Goal: Answer question/provide support

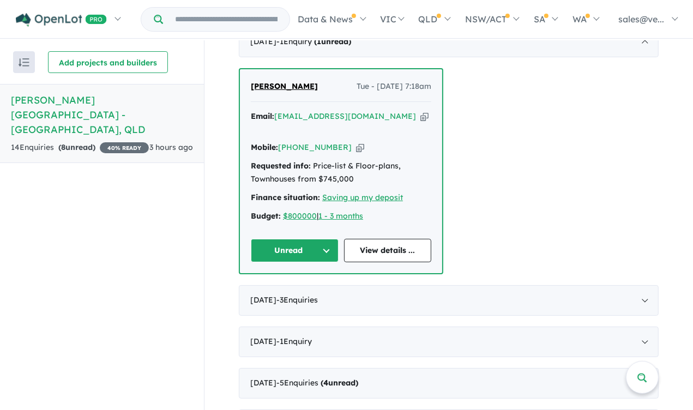
scroll to position [401, 0]
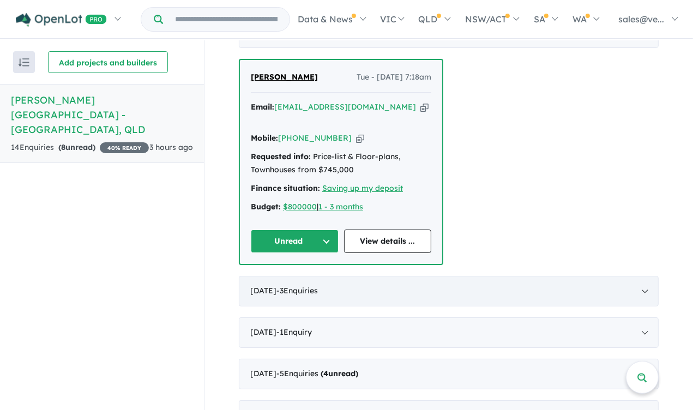
click at [567, 276] on div "[DATE] - 3 Enquir ies ( 0 unread)" at bounding box center [449, 291] width 420 height 31
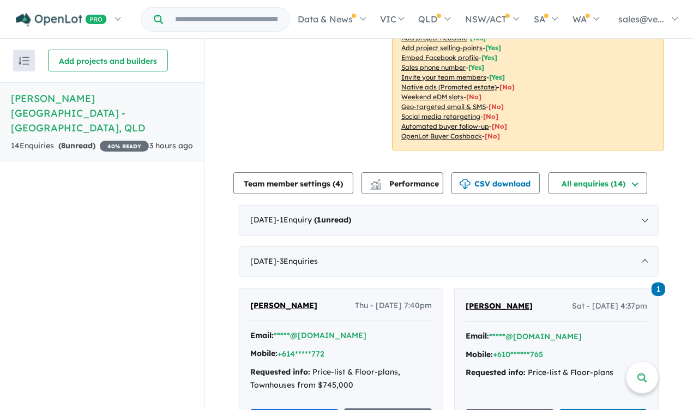
scroll to position [218, 0]
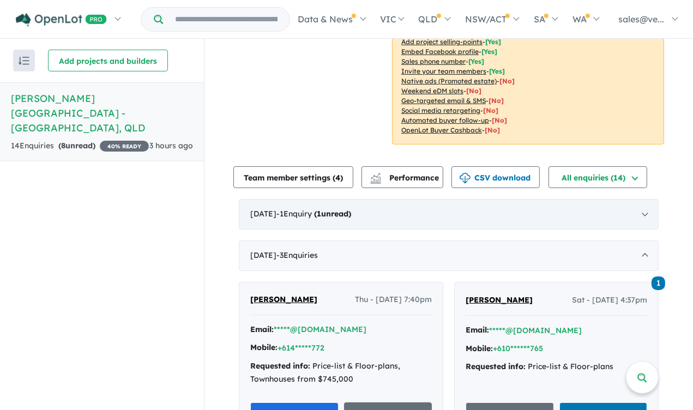
click at [472, 201] on div "September 2025 - 1 Enquir y ( 1 unread)" at bounding box center [449, 214] width 420 height 31
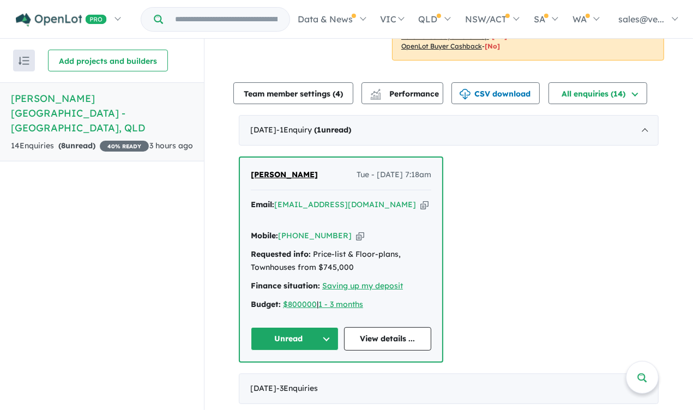
scroll to position [327, 0]
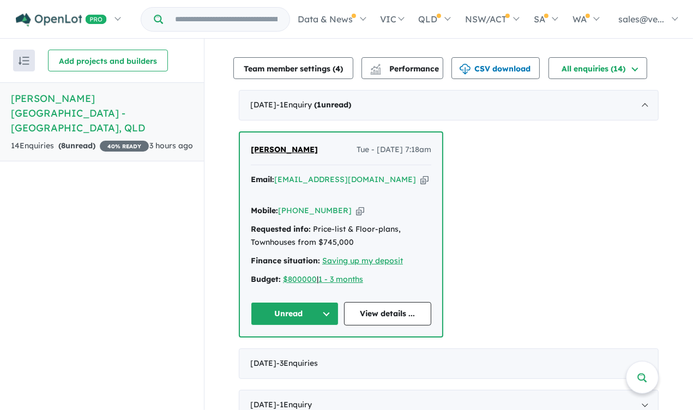
click at [295, 145] on span "[PERSON_NAME]" at bounding box center [284, 150] width 67 height 10
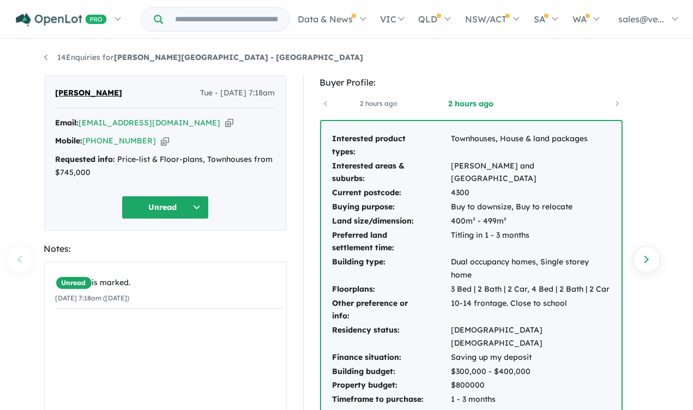
scroll to position [55, 0]
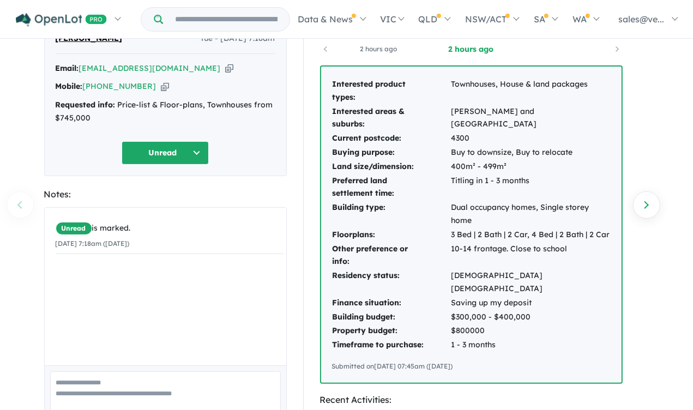
click at [161, 85] on icon "button" at bounding box center [165, 86] width 8 height 11
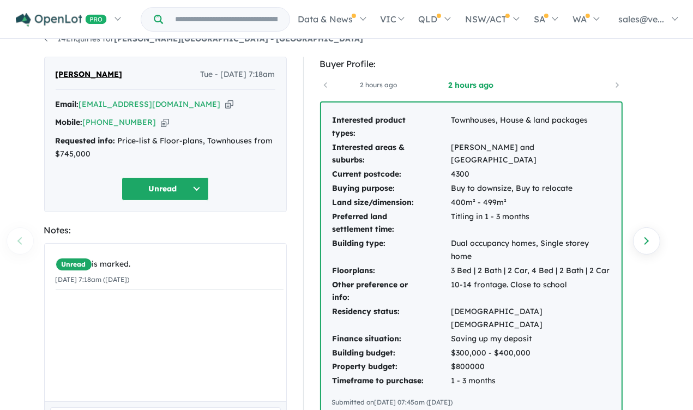
scroll to position [0, 0]
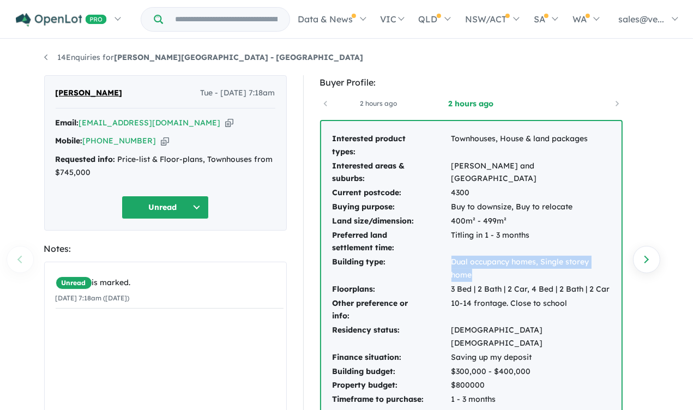
drag, startPoint x: 494, startPoint y: 273, endPoint x: 446, endPoint y: 264, distance: 48.9
click at [446, 264] on tr "Building type: Dual occupancy homes, Single storey home" at bounding box center [471, 268] width 279 height 27
copy tr "Dual occupancy homes, Single storey home"
click at [160, 341] on div "Unread is marked. [DATE] 7:18am ([DATE])" at bounding box center [170, 345] width 250 height 166
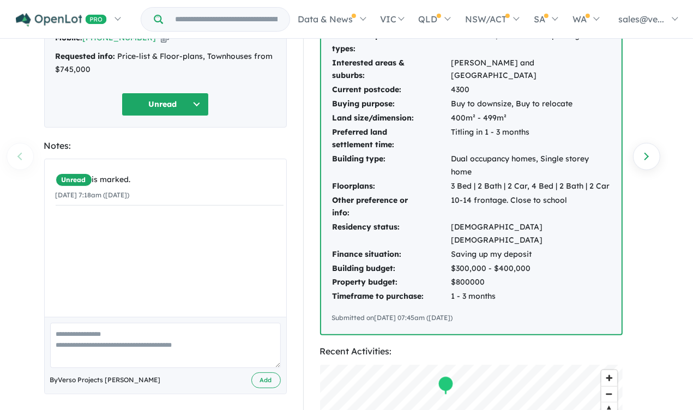
scroll to position [109, 0]
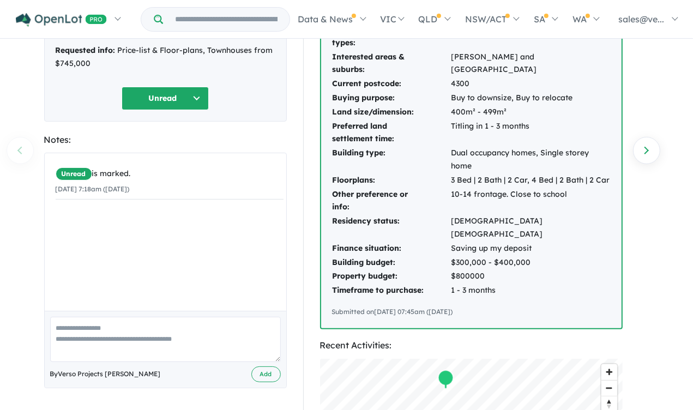
click at [159, 340] on textarea at bounding box center [165, 339] width 231 height 45
paste textarea "**********"
type textarea "**********"
click at [257, 370] on button "Add" at bounding box center [265, 375] width 29 height 16
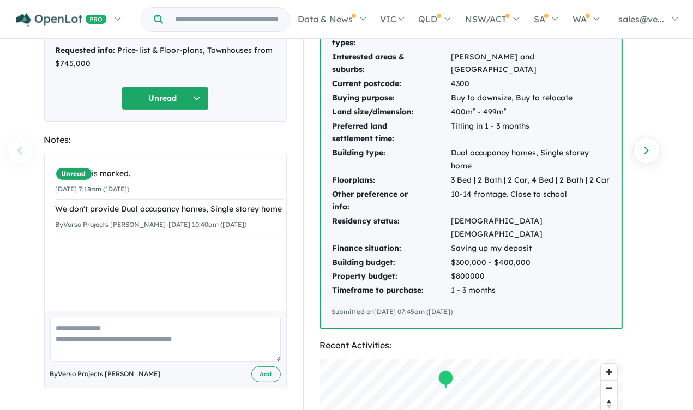
click at [204, 101] on button "Unread" at bounding box center [165, 98] width 87 height 23
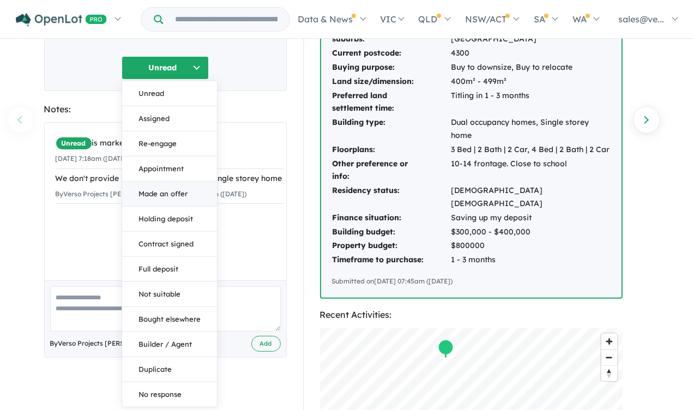
scroll to position [164, 0]
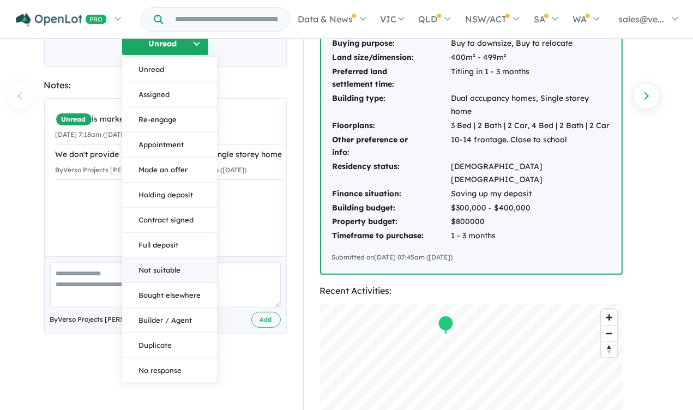
click at [166, 268] on button "Not suitable" at bounding box center [169, 270] width 95 height 25
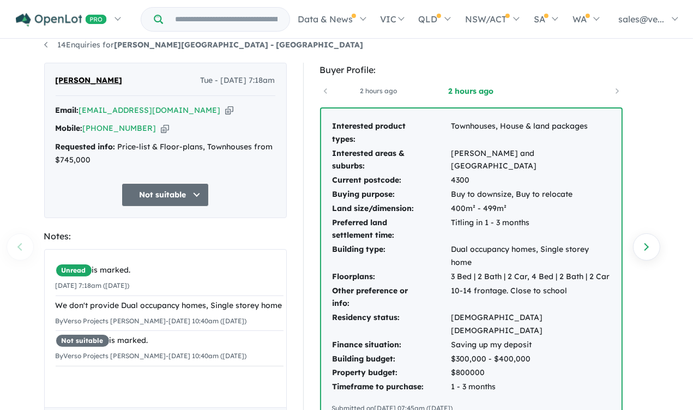
scroll to position [0, 0]
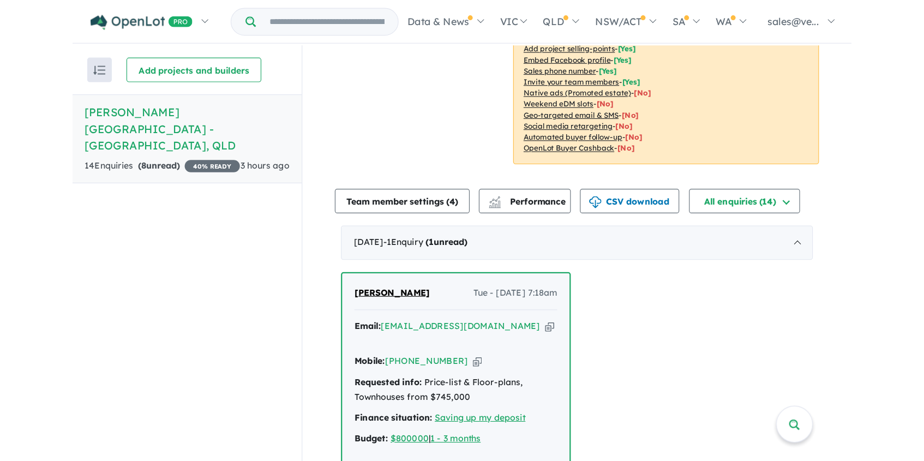
scroll to position [218, 0]
